Goal: Check status: Check status

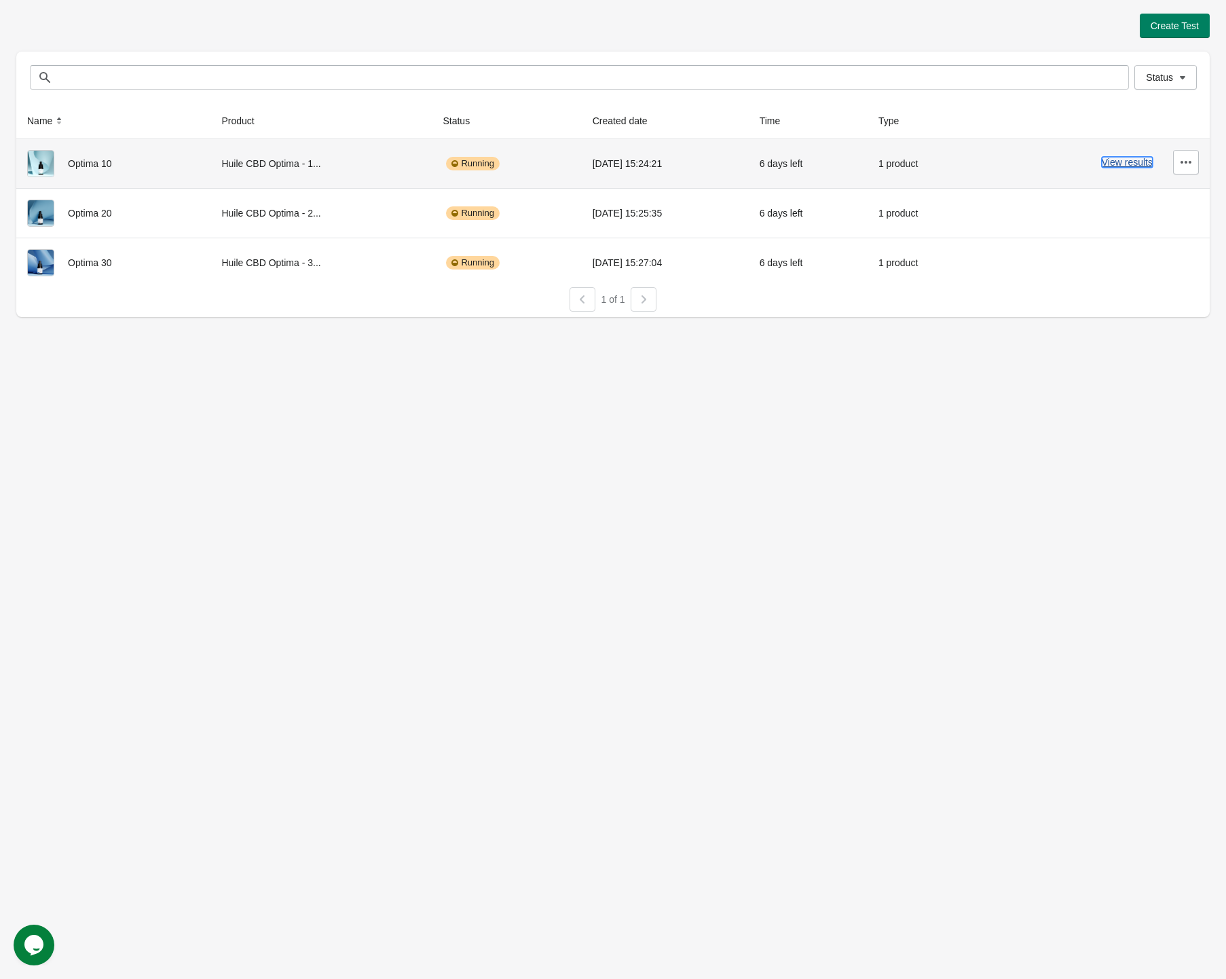
click at [1119, 162] on button "View results" at bounding box center [1126, 162] width 51 height 11
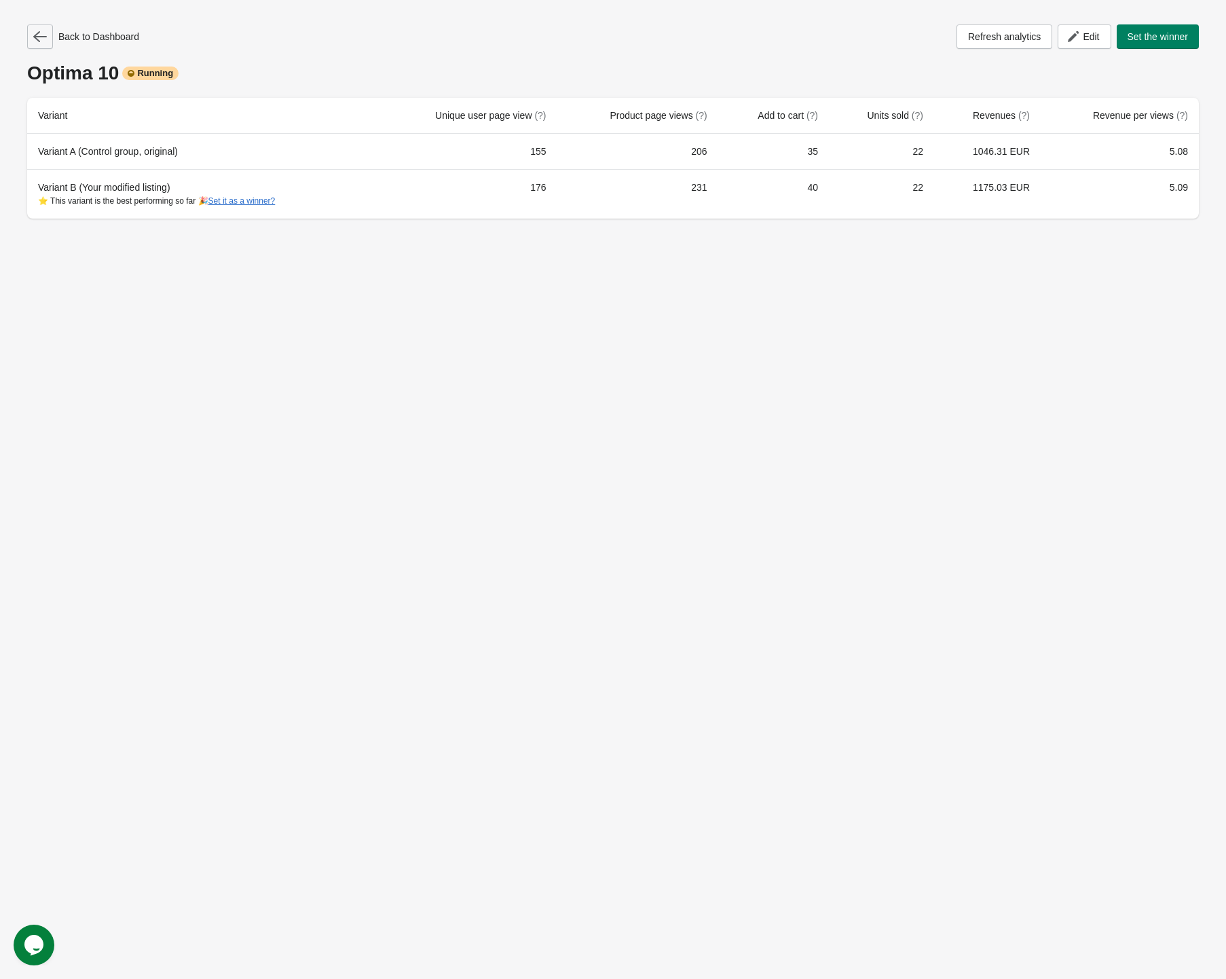
click at [43, 30] on icon "button" at bounding box center [40, 37] width 14 height 14
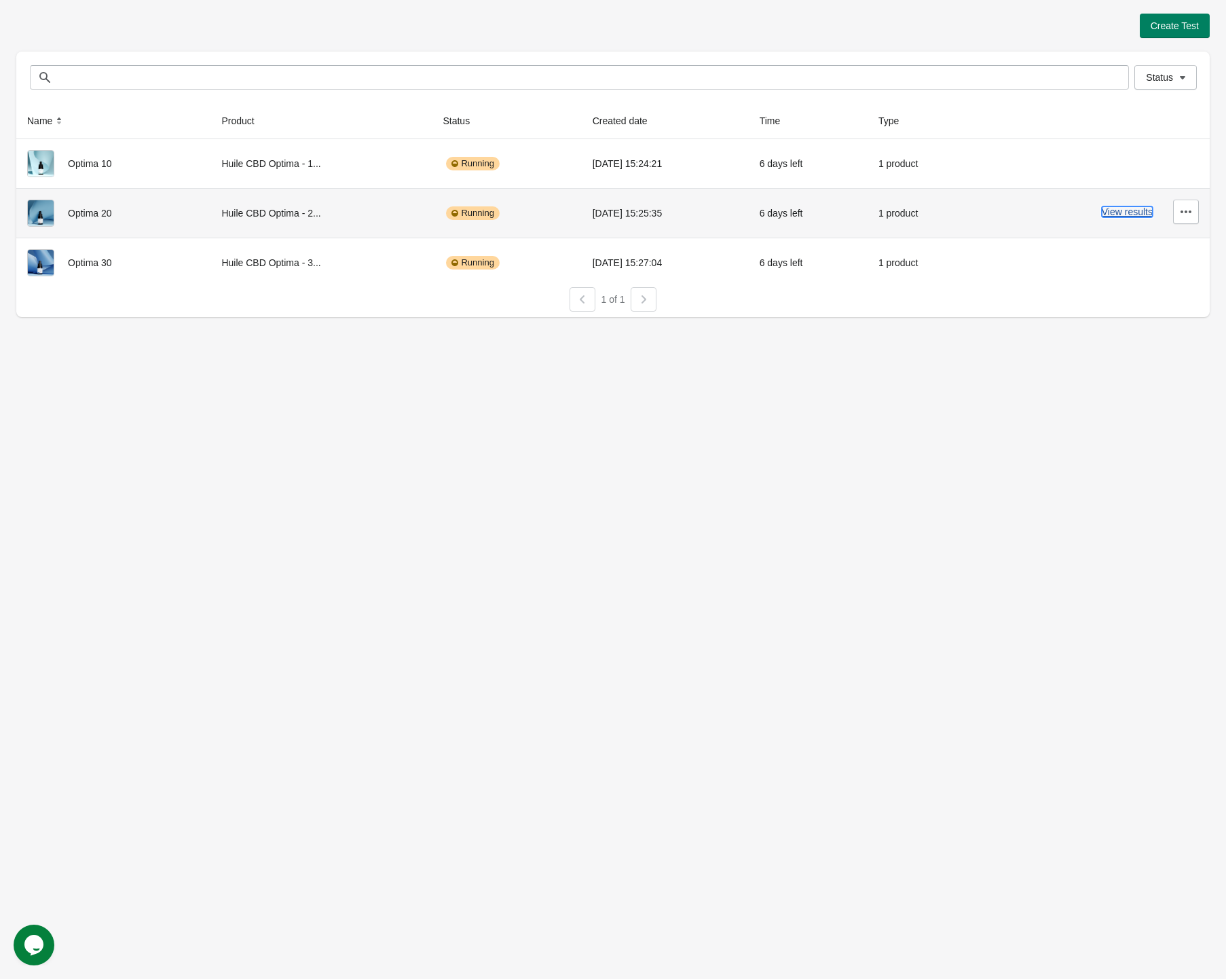
click at [1122, 208] on button "View results" at bounding box center [1126, 211] width 51 height 11
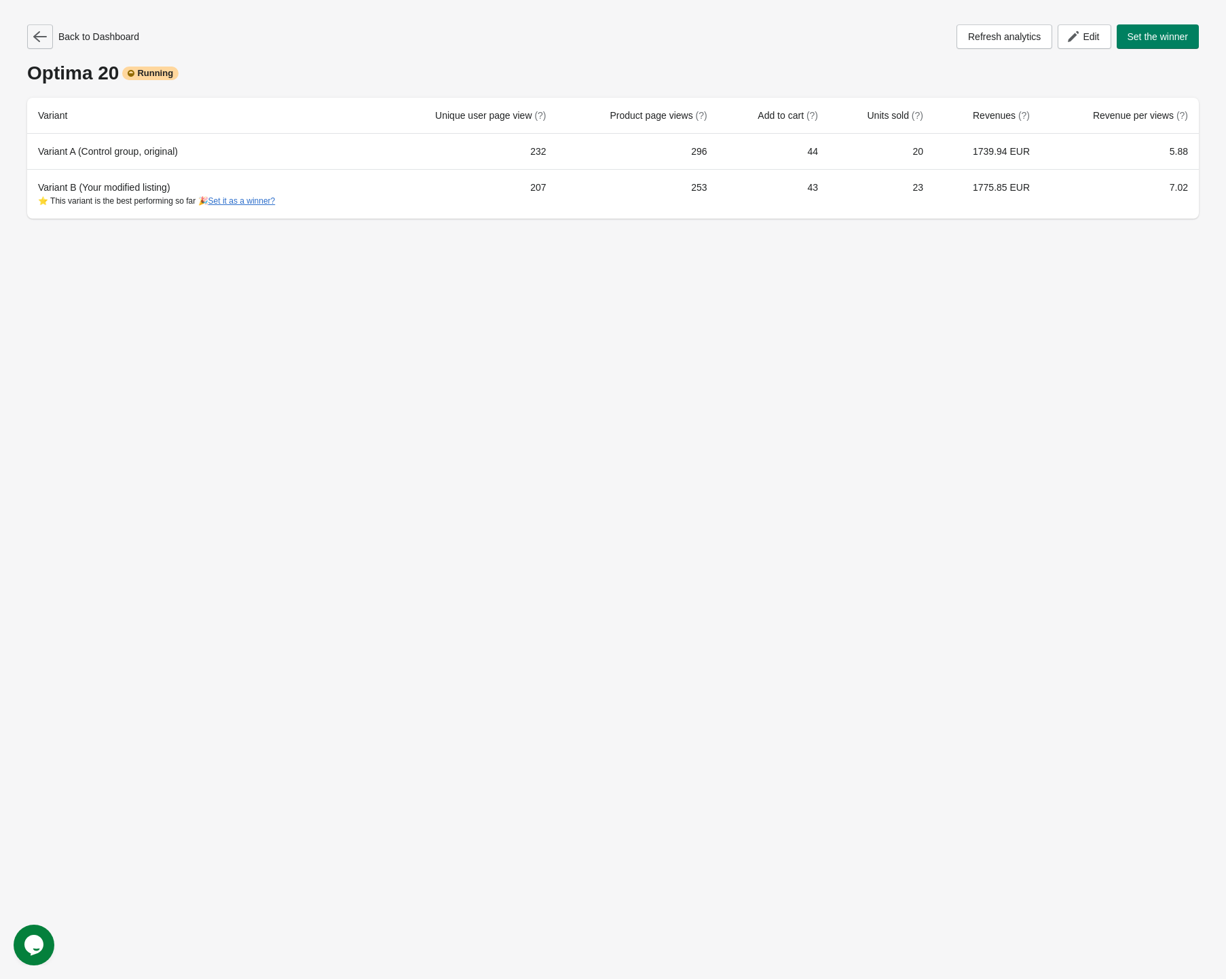
click at [44, 41] on icon "button" at bounding box center [40, 37] width 14 height 14
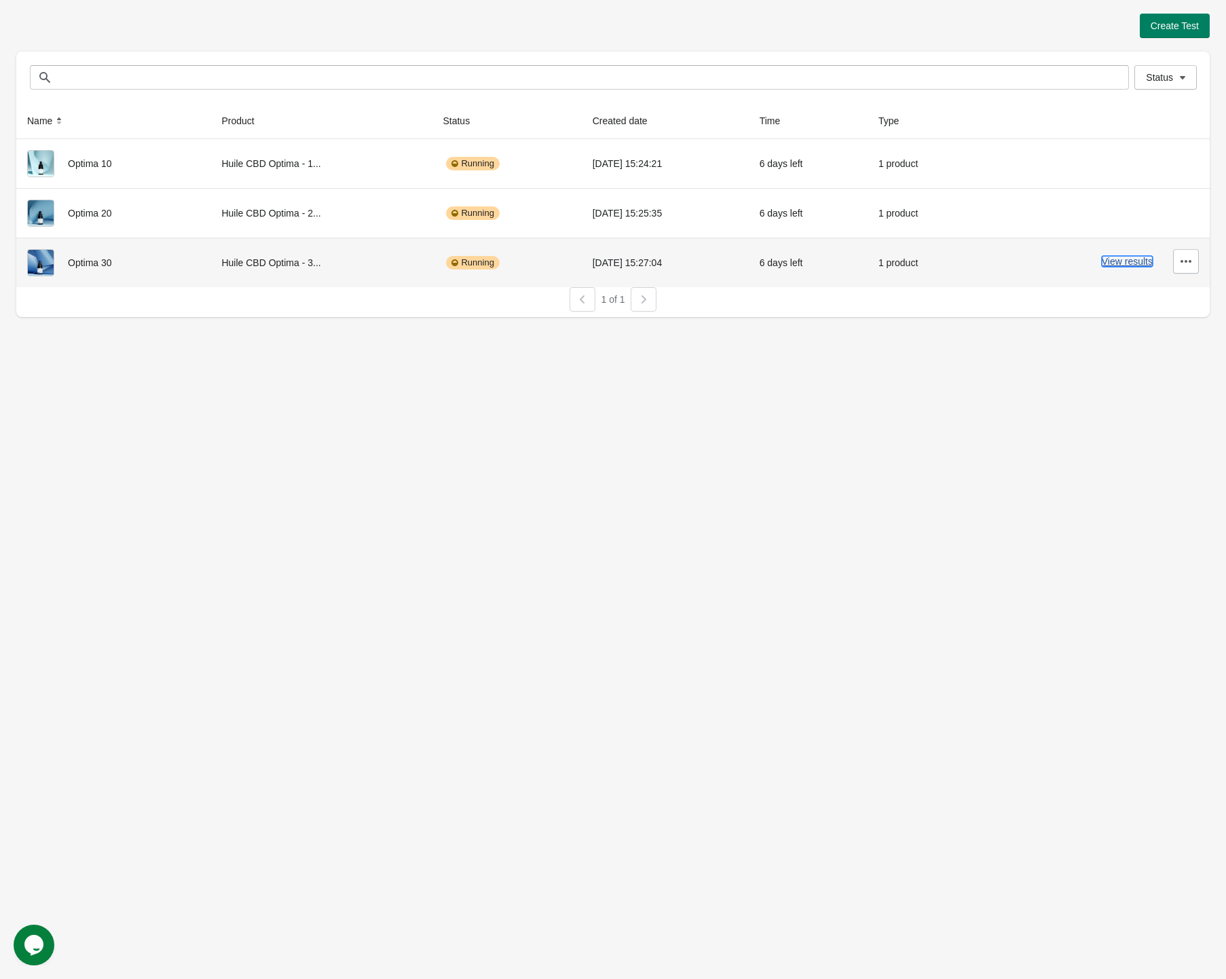
click at [1132, 260] on button "View results" at bounding box center [1126, 261] width 51 height 11
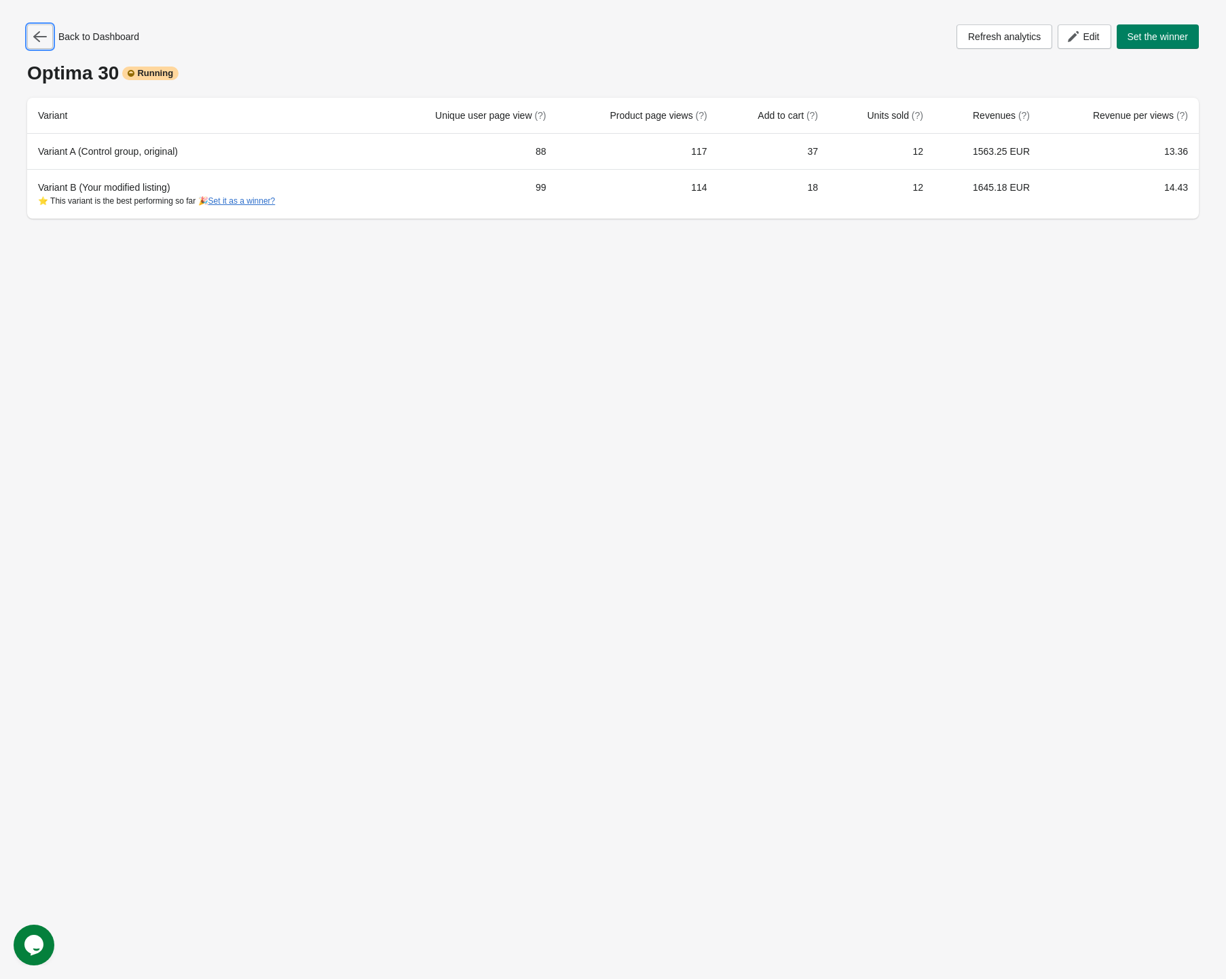
click at [37, 27] on button "button" at bounding box center [40, 36] width 26 height 24
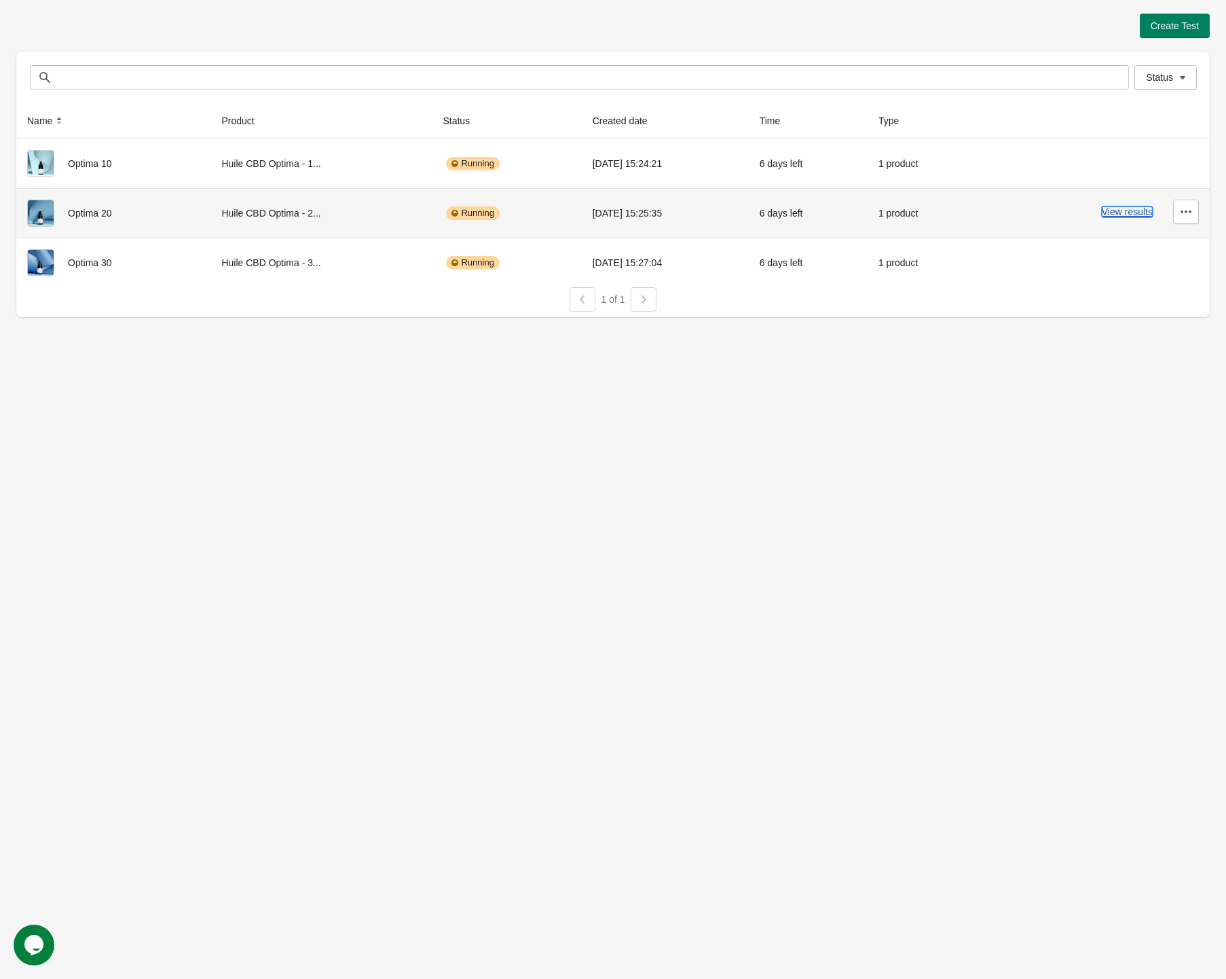
click at [1114, 211] on button "View results" at bounding box center [1126, 211] width 51 height 11
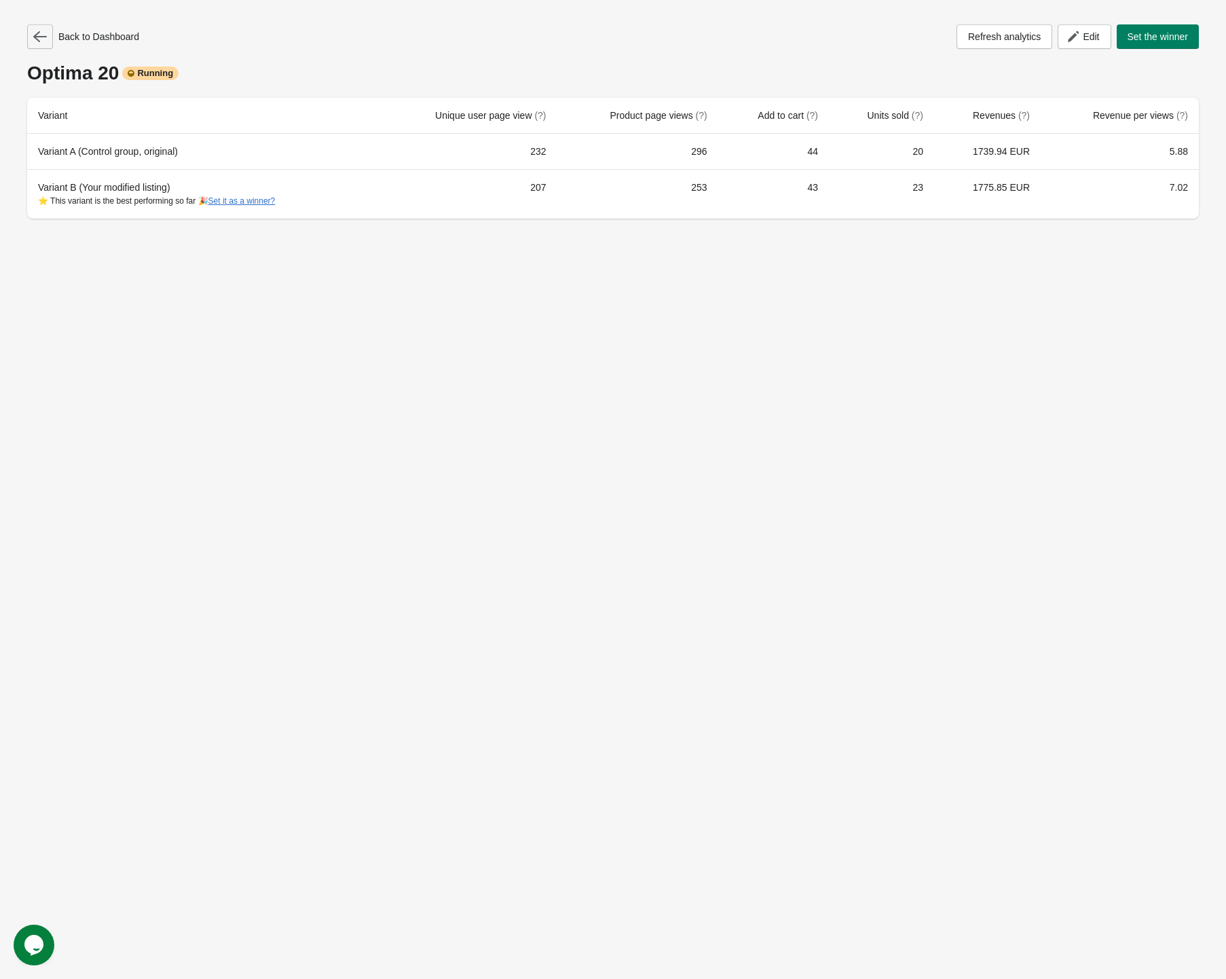
click at [50, 37] on button "button" at bounding box center [40, 36] width 26 height 24
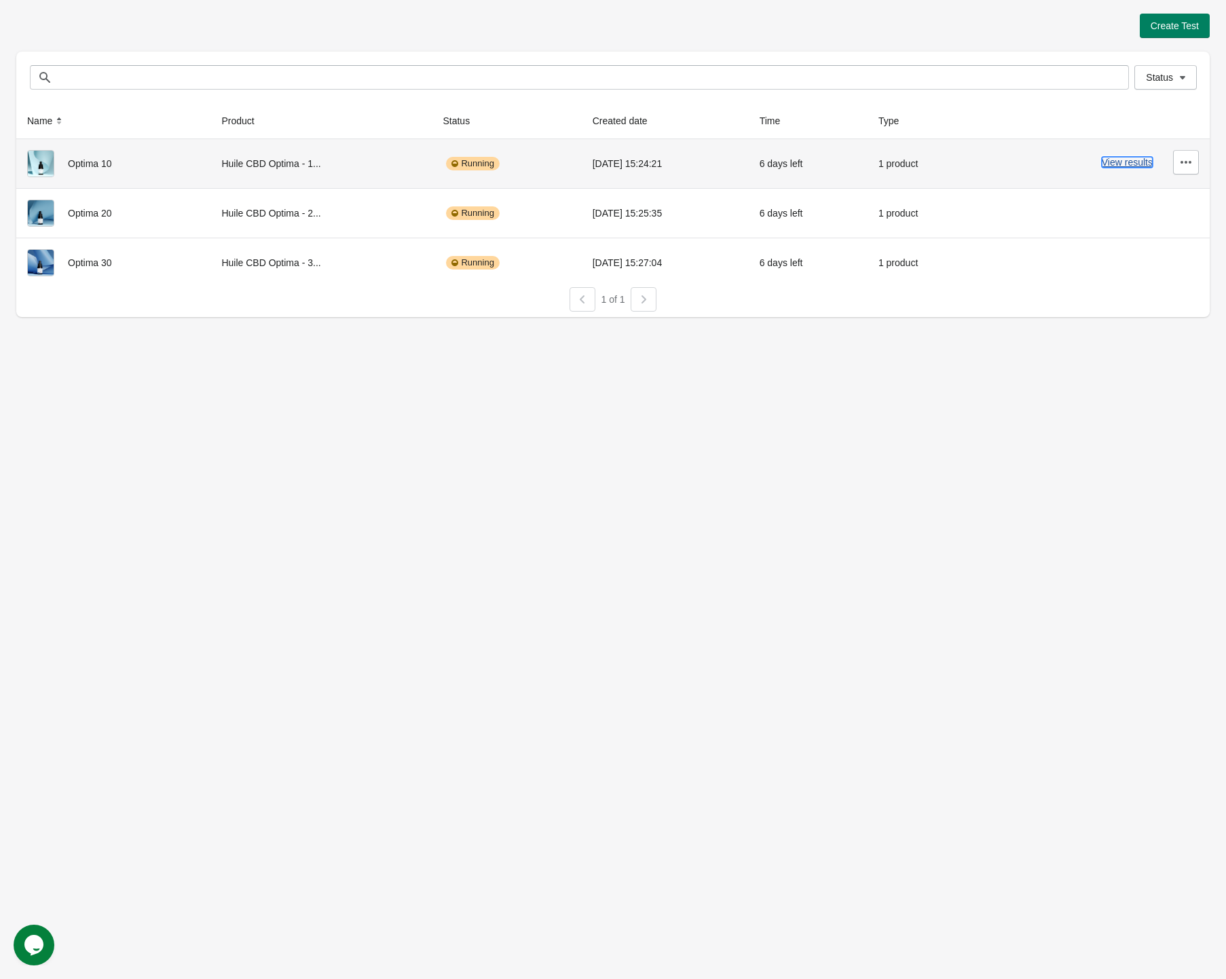
click at [1108, 163] on button "View results" at bounding box center [1126, 162] width 51 height 11
